Goal: Information Seeking & Learning: Find specific fact

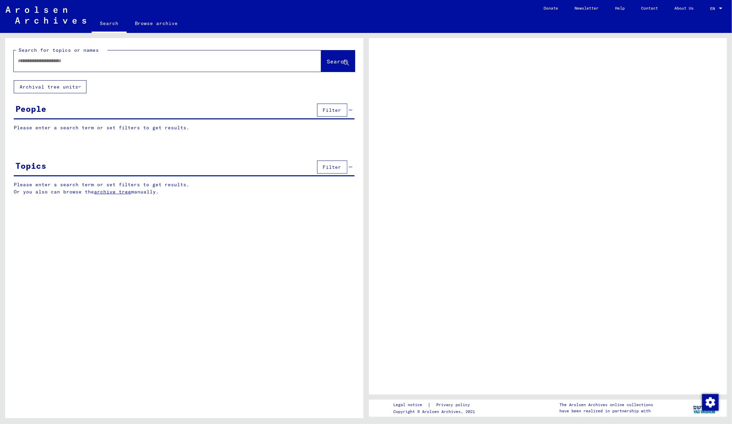
click at [105, 64] on div at bounding box center [159, 60] width 291 height 15
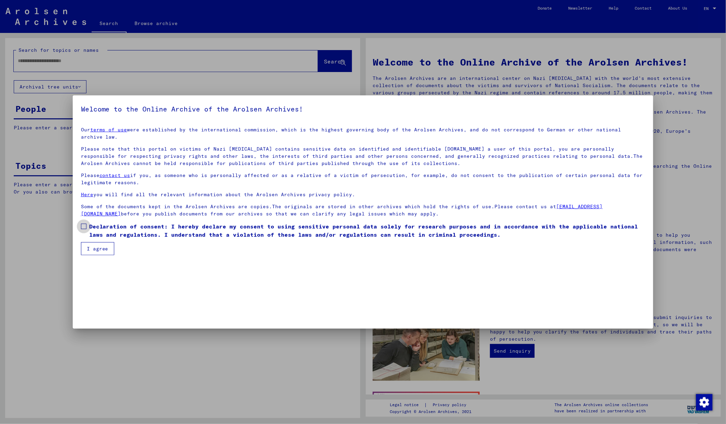
click at [160, 226] on span "Declaration of consent: I hereby declare my consent to using sensitive personal…" at bounding box center [367, 230] width 556 height 16
click at [101, 242] on button "I agree" at bounding box center [97, 248] width 33 height 13
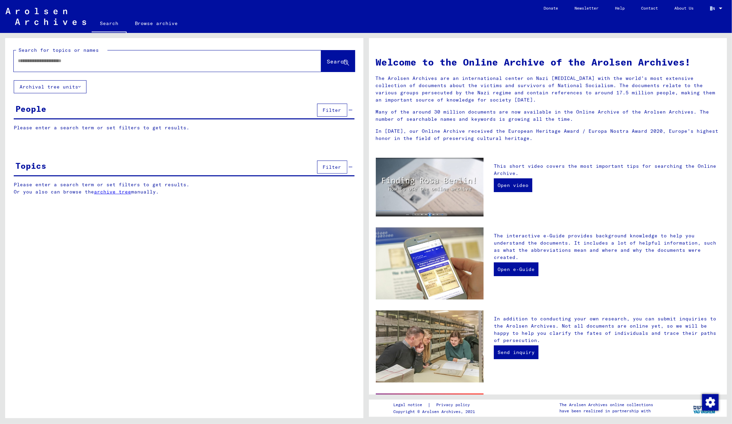
click at [711, 9] on span "EN" at bounding box center [714, 8] width 8 height 5
click at [180, 78] on div at bounding box center [366, 212] width 732 height 424
click at [180, 67] on div at bounding box center [157, 60] width 287 height 15
click at [177, 60] on input "text" at bounding box center [159, 60] width 283 height 7
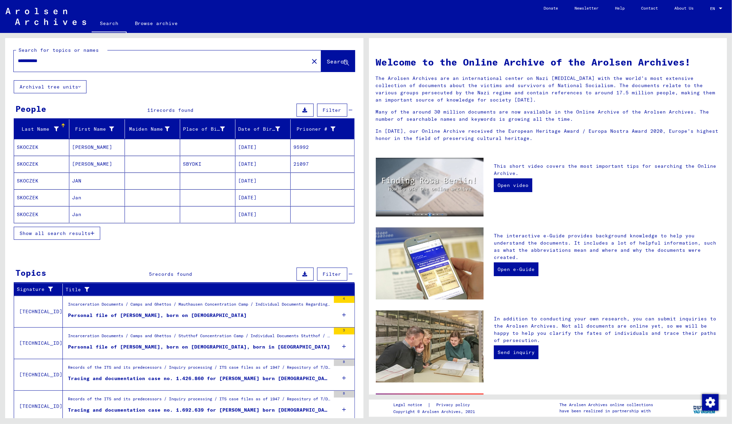
click at [90, 234] on span "Show all search results" at bounding box center [55, 233] width 71 height 6
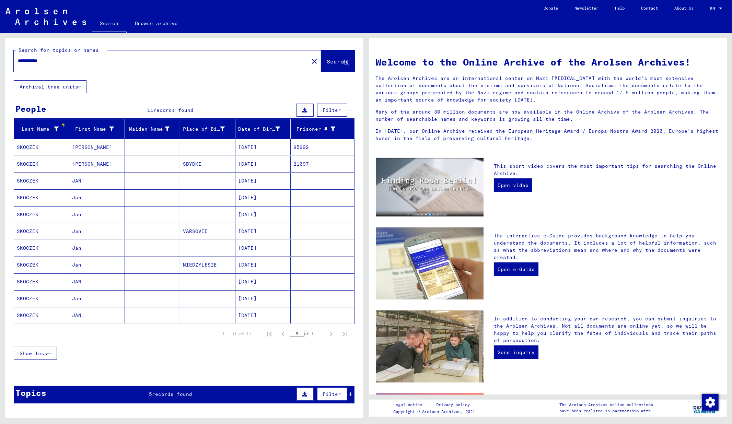
click at [100, 315] on mat-cell "JAN" at bounding box center [96, 315] width 55 height 16
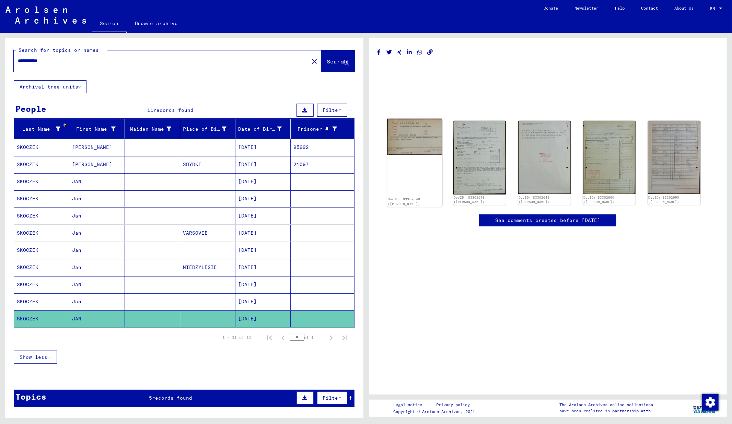
click at [426, 141] on img at bounding box center [414, 137] width 55 height 36
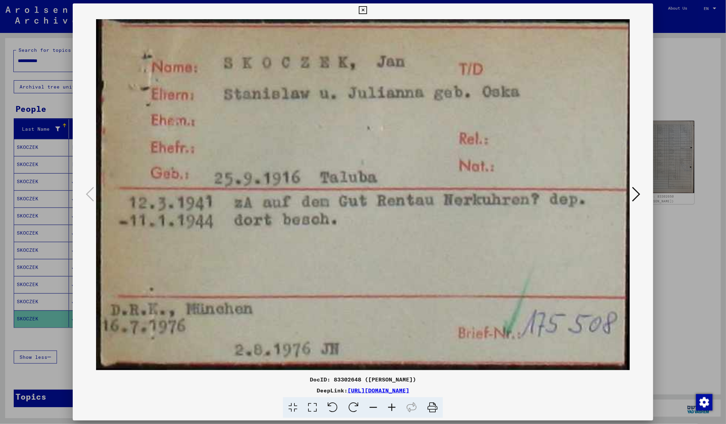
click at [639, 196] on icon at bounding box center [636, 194] width 8 height 16
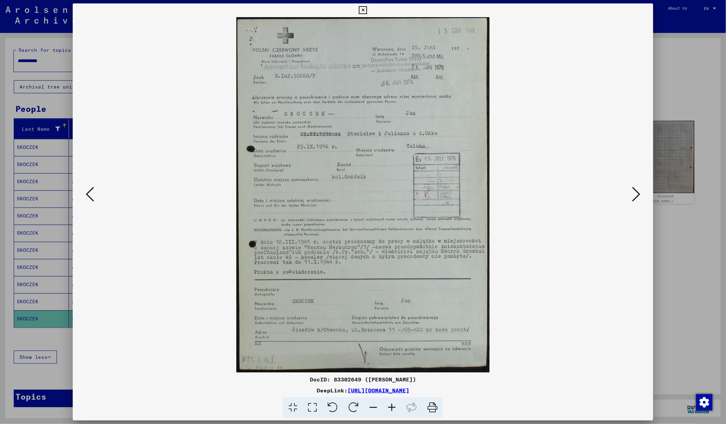
click at [638, 192] on icon at bounding box center [636, 194] width 8 height 16
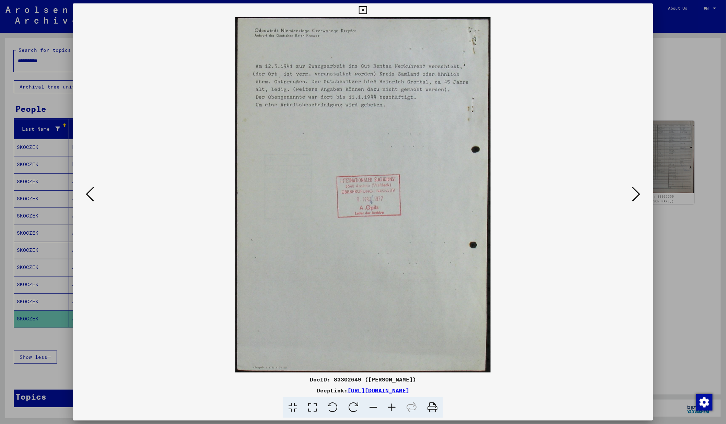
click at [638, 192] on icon at bounding box center [636, 194] width 8 height 16
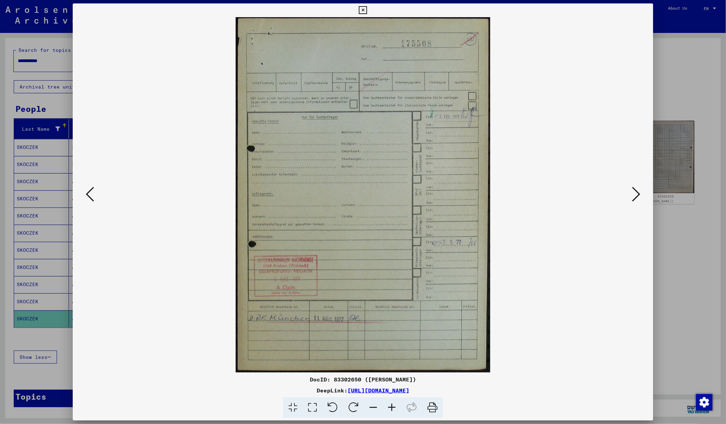
click at [637, 193] on icon at bounding box center [636, 194] width 8 height 16
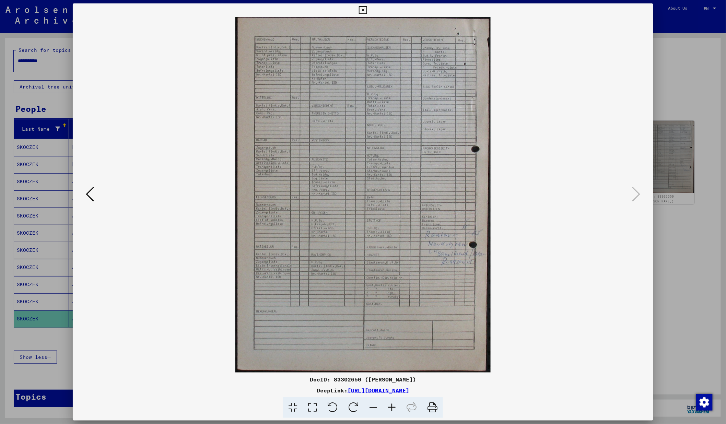
click at [694, 186] on div at bounding box center [363, 212] width 726 height 424
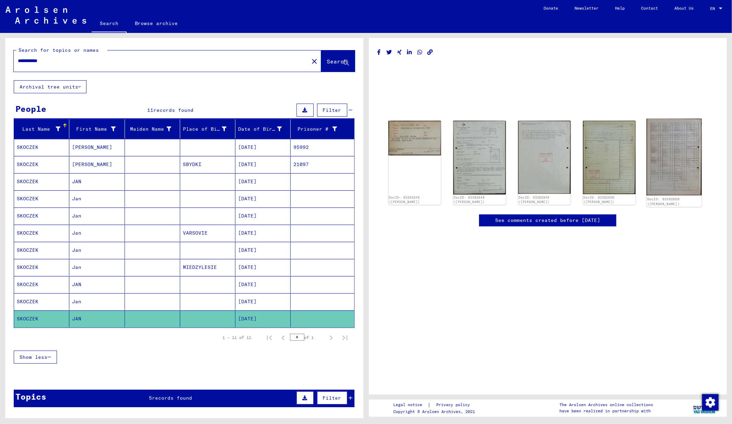
click at [654, 156] on img at bounding box center [674, 157] width 55 height 77
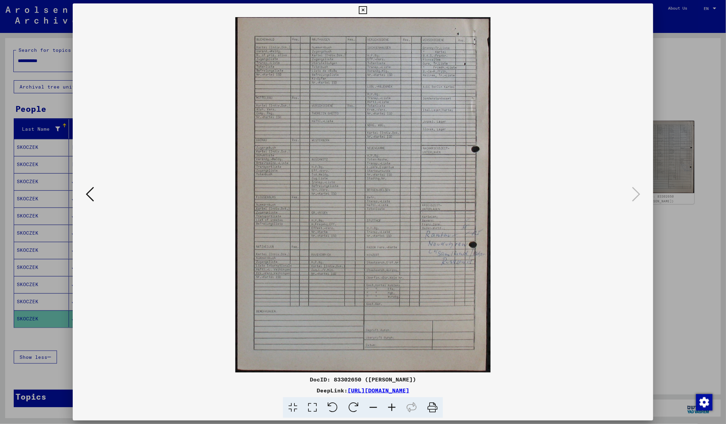
click at [704, 245] on div at bounding box center [363, 212] width 726 height 424
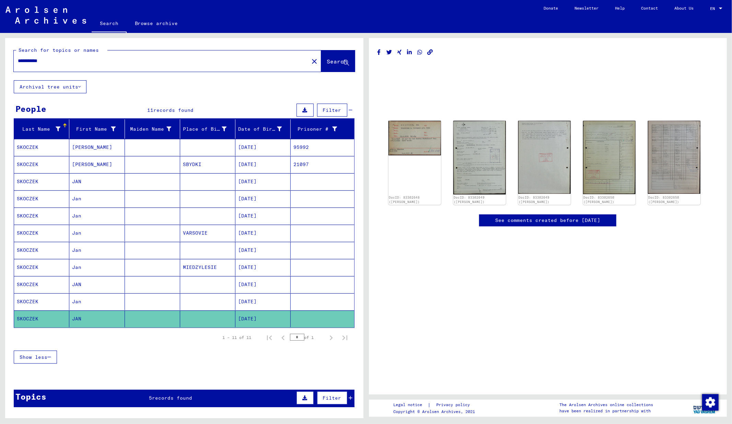
click at [196, 261] on mat-cell "MIEDZYLESIE" at bounding box center [207, 267] width 55 height 17
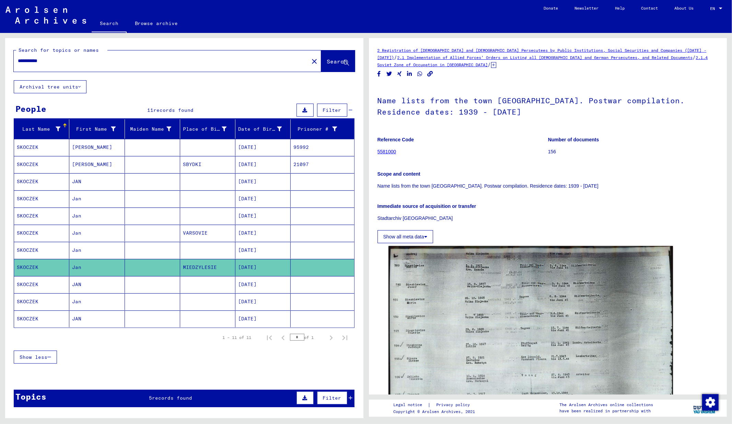
click at [200, 249] on mat-cell at bounding box center [207, 250] width 55 height 17
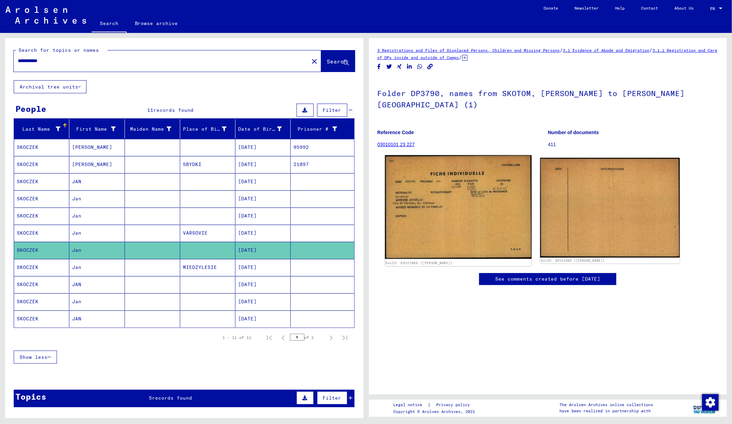
click at [451, 179] on img at bounding box center [458, 208] width 147 height 104
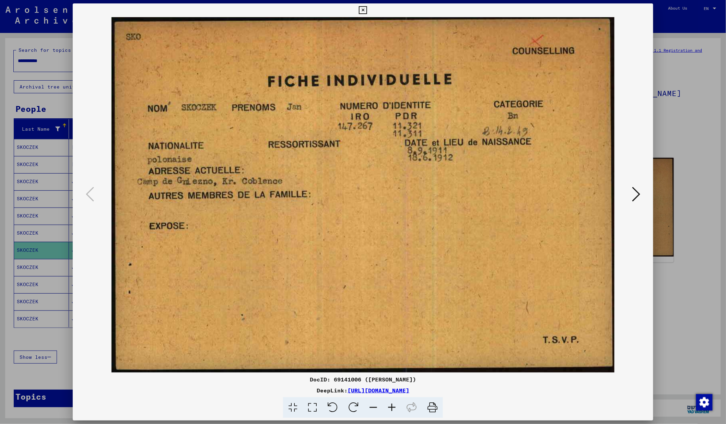
click at [36, 327] on div at bounding box center [363, 212] width 726 height 424
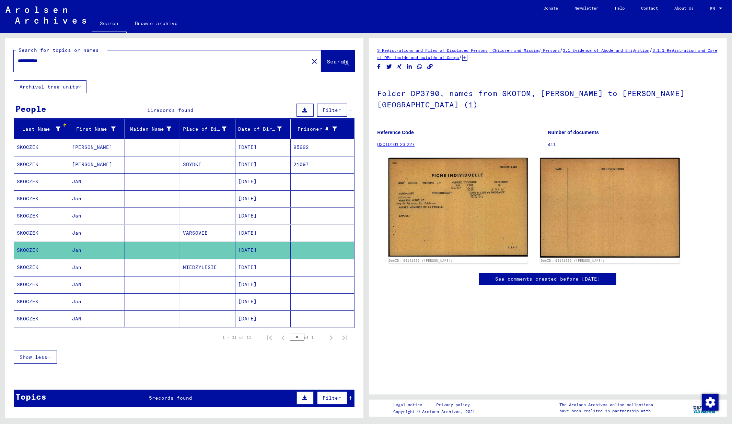
click at [99, 145] on mat-cell "[PERSON_NAME]" at bounding box center [96, 147] width 55 height 17
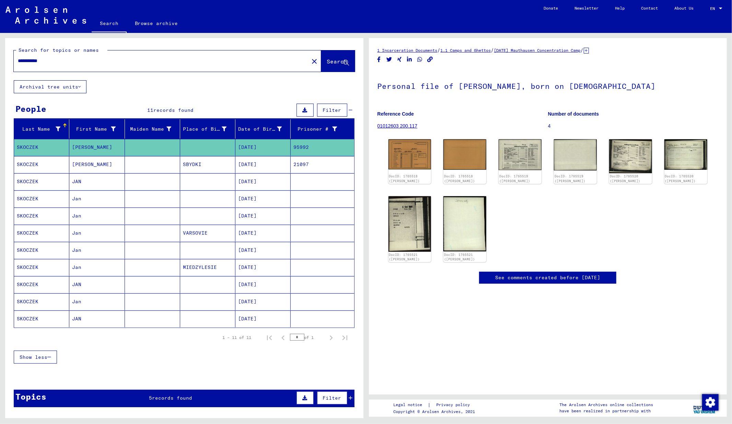
drag, startPoint x: 19, startPoint y: 60, endPoint x: 28, endPoint y: 60, distance: 9.6
click at [28, 60] on input "**********" at bounding box center [161, 60] width 287 height 7
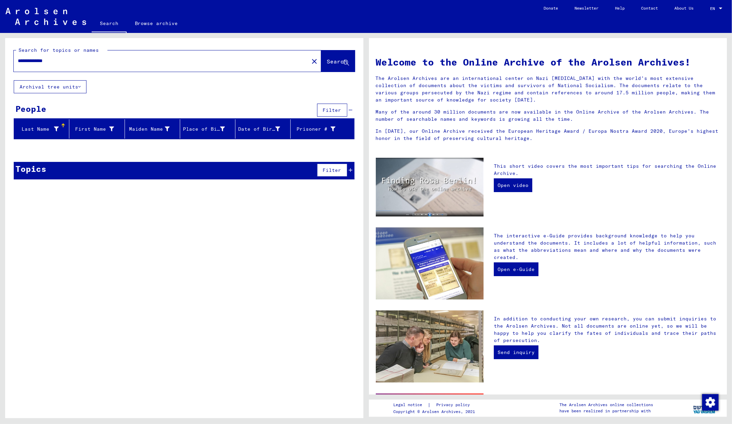
drag, startPoint x: 38, startPoint y: 61, endPoint x: -70, endPoint y: 61, distance: 108.1
click at [0, 61] on html "**********" at bounding box center [366, 212] width 732 height 424
type input "**********"
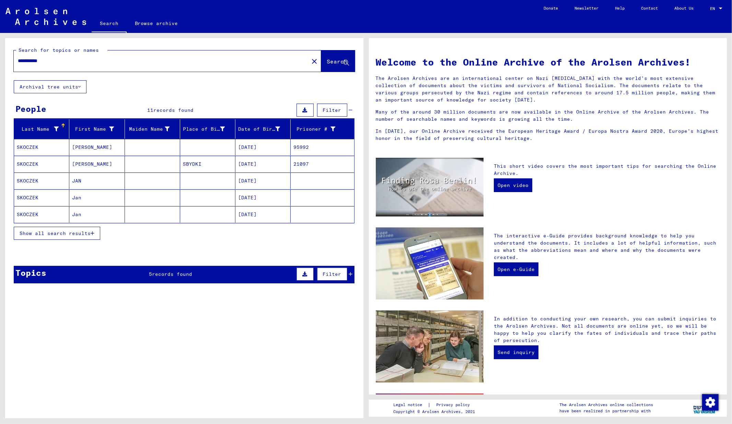
click at [83, 228] on button "Show all search results" at bounding box center [57, 233] width 87 height 13
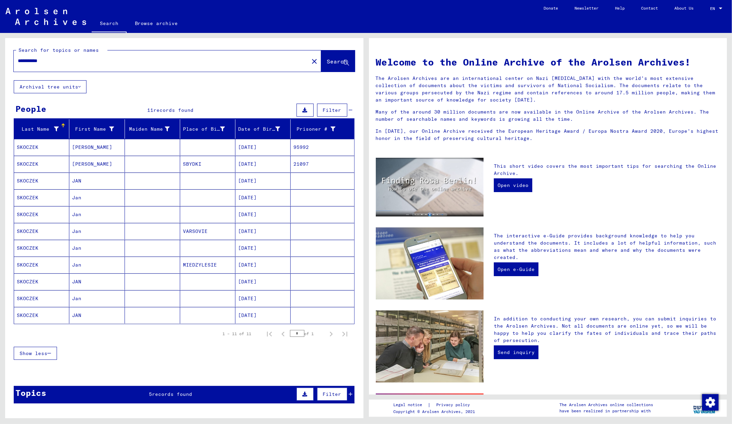
click at [201, 262] on mat-cell "MIEDZYLESIE" at bounding box center [207, 265] width 55 height 16
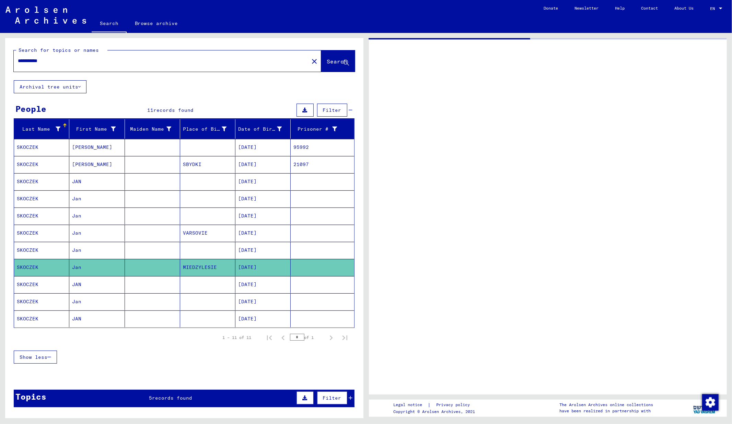
click at [196, 251] on mat-cell at bounding box center [207, 250] width 55 height 17
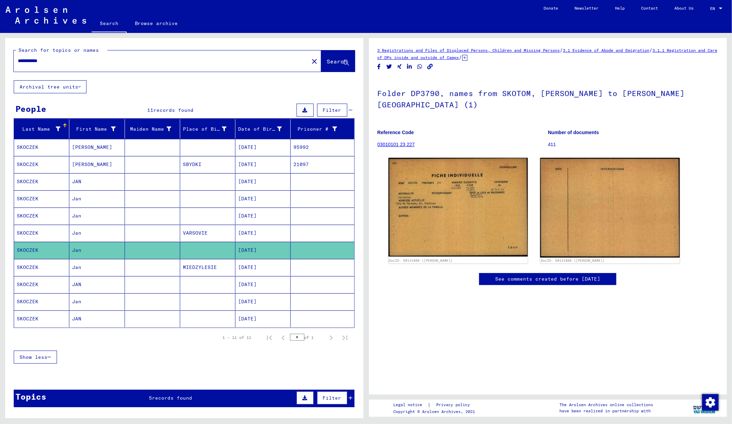
click at [200, 283] on mat-cell at bounding box center [207, 284] width 55 height 17
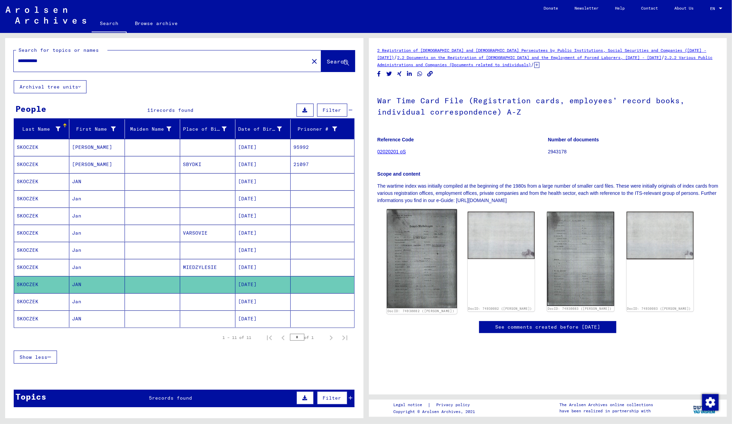
click at [413, 243] on img at bounding box center [422, 258] width 70 height 99
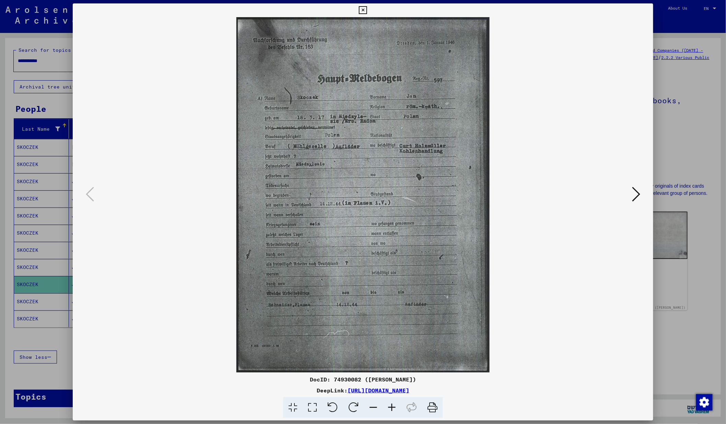
click at [633, 201] on button at bounding box center [636, 195] width 12 height 20
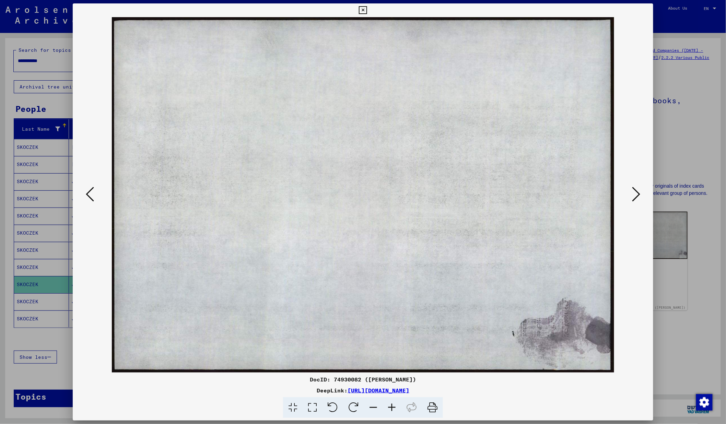
click at [637, 198] on icon at bounding box center [636, 194] width 8 height 16
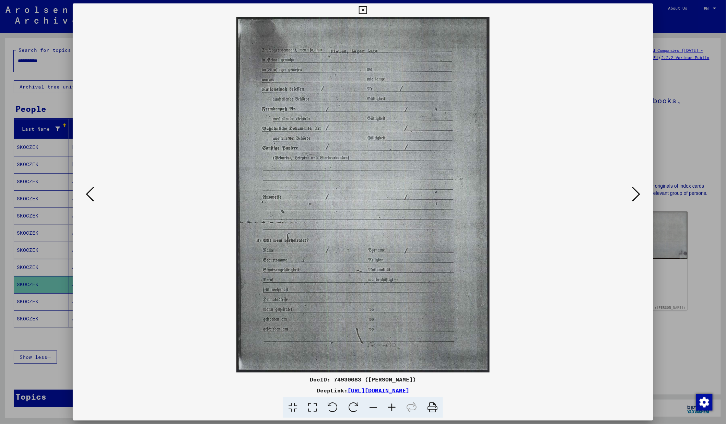
click at [637, 198] on icon at bounding box center [636, 194] width 8 height 16
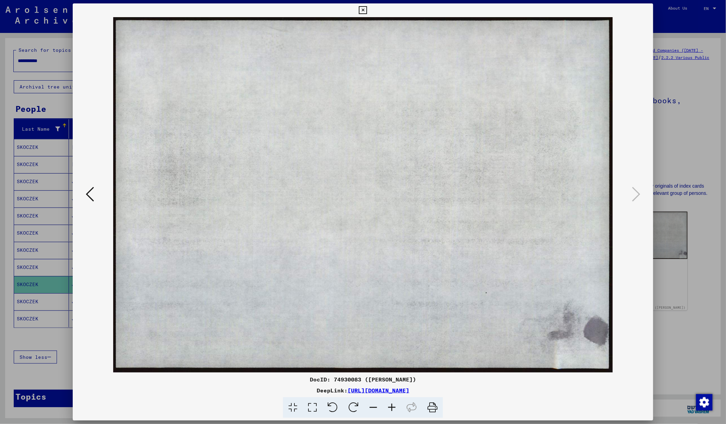
click at [679, 166] on div at bounding box center [363, 212] width 726 height 424
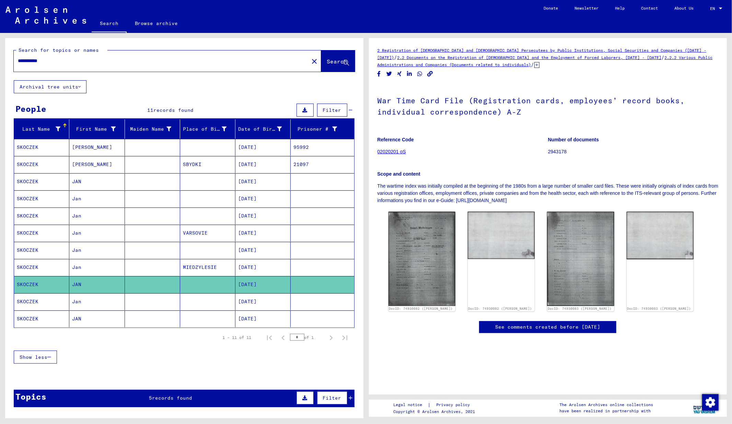
click at [172, 167] on mat-cell at bounding box center [152, 164] width 55 height 17
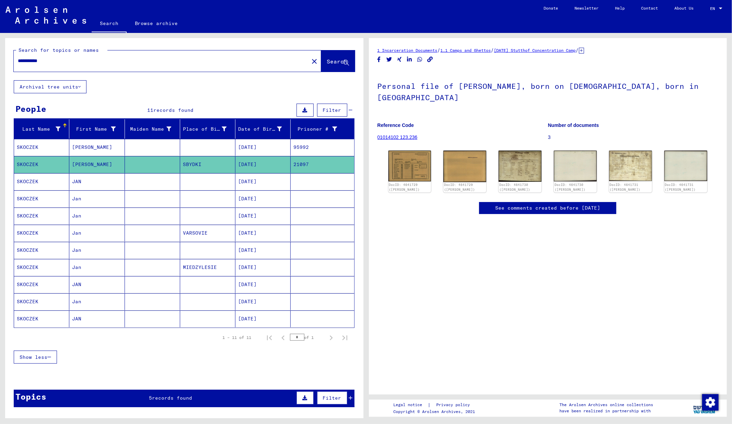
click at [170, 150] on mat-cell at bounding box center [152, 147] width 55 height 17
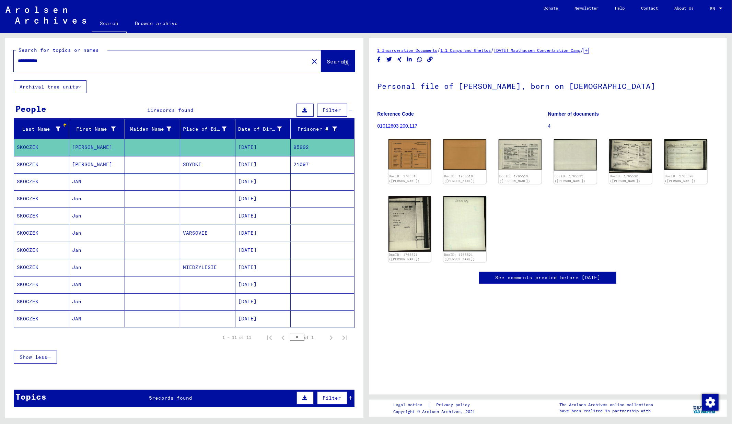
click at [167, 184] on mat-cell at bounding box center [152, 181] width 55 height 17
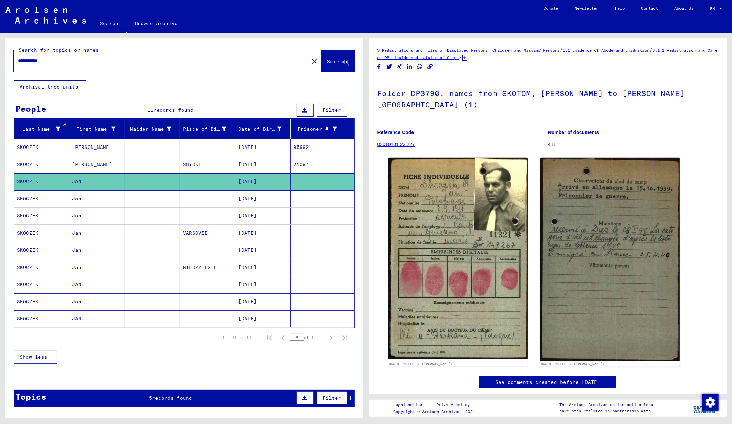
click at [235, 155] on mat-cell "[DATE]" at bounding box center [262, 147] width 55 height 17
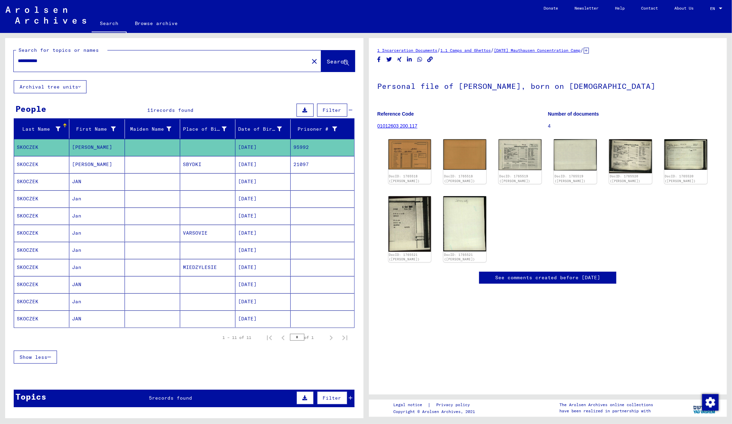
click at [230, 170] on mat-cell "SBYDKI" at bounding box center [207, 164] width 55 height 17
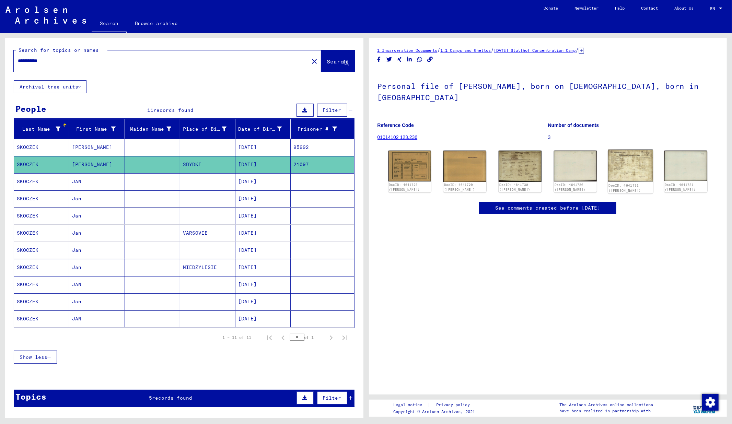
click at [624, 150] on img at bounding box center [630, 166] width 45 height 32
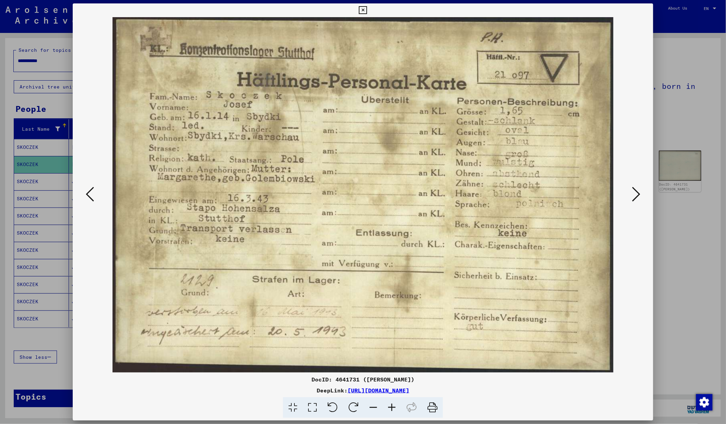
click at [665, 236] on div at bounding box center [363, 212] width 726 height 424
